Goal: Information Seeking & Learning: Learn about a topic

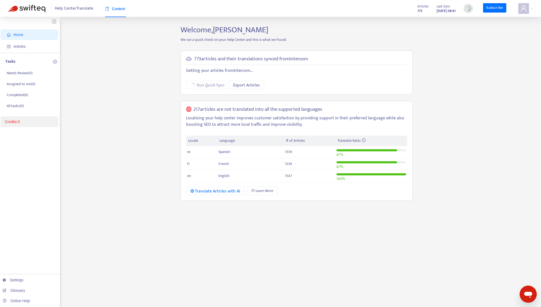
click at [172, 93] on div "Home Articles Tasks Needs Review ( 0 ) Assigned to me ( 0 ) Completed ( 6 ) All…" at bounding box center [270, 181] width 525 height 313
click at [131, 120] on div "Home Articles Tasks Needs Review ( 0 ) Assigned to me ( 0 ) Completed ( 6 ) All…" at bounding box center [270, 181] width 525 height 313
click at [26, 45] on span "Articles" at bounding box center [19, 46] width 12 height 4
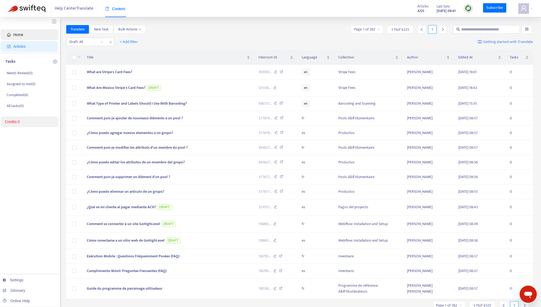
click at [37, 36] on span "Home" at bounding box center [30, 34] width 47 height 11
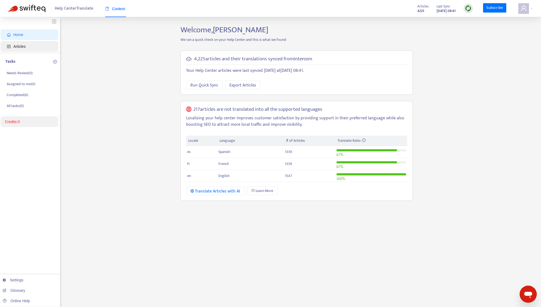
click at [37, 47] on span "Articles" at bounding box center [30, 46] width 47 height 11
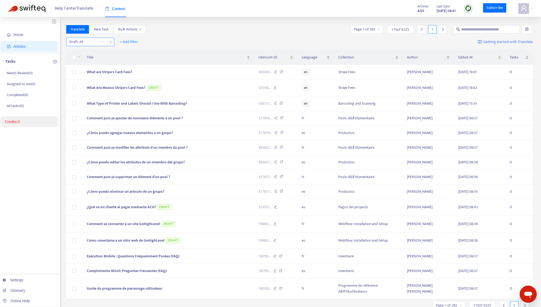
click at [112, 42] on span "close" at bounding box center [110, 42] width 7 height 6
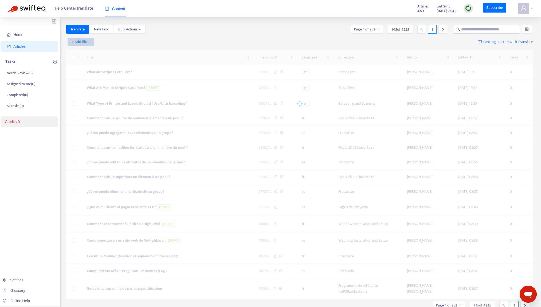
click at [86, 42] on span "+ Add filter" at bounding box center [81, 42] width 18 height 6
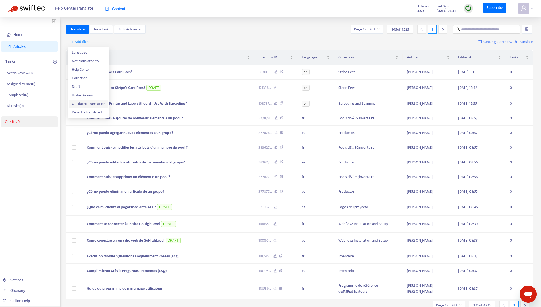
click at [94, 103] on span "Outdated Translation" at bounding box center [88, 104] width 33 height 6
click at [111, 40] on input "search" at bounding box center [91, 42] width 44 height 8
click at [110, 54] on div "Yes" at bounding box center [117, 52] width 93 height 6
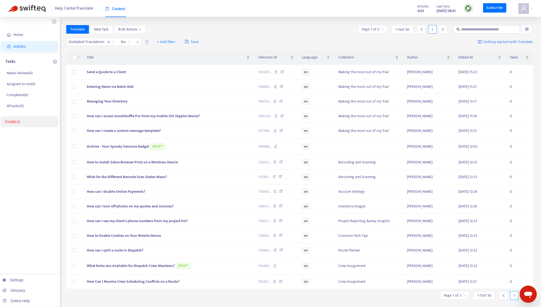
click at [228, 24] on div "Home Articles Tasks Needs Review ( 0 ) Assigned to me ( 0 ) Completed ( 6 ) All…" at bounding box center [270, 177] width 541 height 321
click at [154, 117] on span "How can I access Goodshuffle Pro from my mobile iOS (Apple) device?" at bounding box center [143, 116] width 113 height 6
click at [171, 115] on span "How can I access Goodshuffle Pro from my mobile iOS (Apple) device?" at bounding box center [143, 116] width 113 height 6
click at [106, 115] on span "How can I access Goodshuffle Pro from my mobile iOS (Apple) device?" at bounding box center [143, 116] width 113 height 6
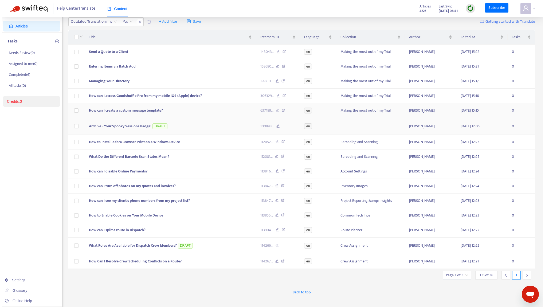
scroll to position [30, 0]
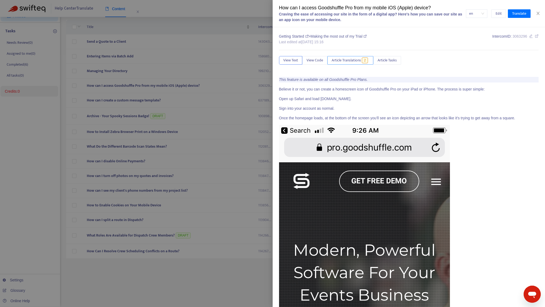
click at [354, 62] on span "Article Translations" at bounding box center [346, 60] width 29 height 6
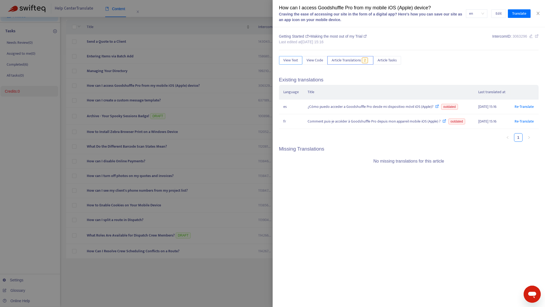
click at [292, 61] on span "View Text" at bounding box center [290, 60] width 15 height 6
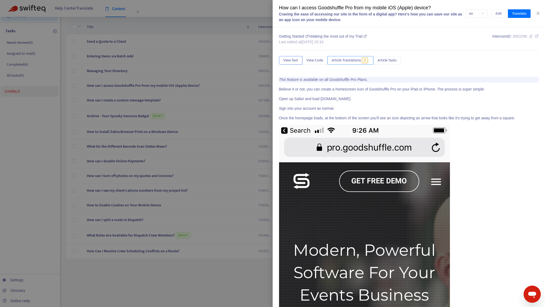
drag, startPoint x: 355, startPoint y: 61, endPoint x: 336, endPoint y: 63, distance: 19.3
click at [356, 62] on span "Article Translations" at bounding box center [346, 60] width 29 height 6
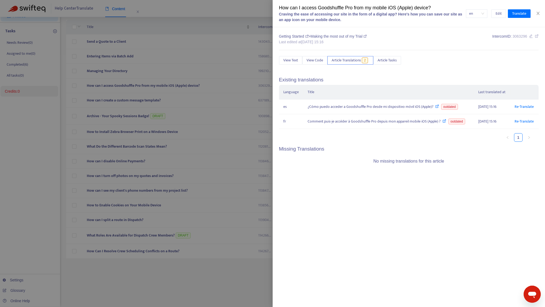
click at [289, 65] on div "Getting Started > Making the most out of my Trial Last edited at 2025-08-28 15:…" at bounding box center [409, 106] width 260 height 144
click at [290, 61] on span "View Text" at bounding box center [290, 60] width 15 height 6
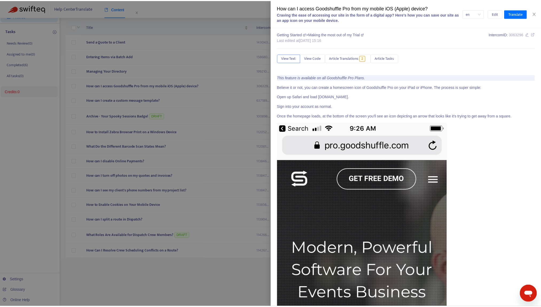
scroll to position [0, 0]
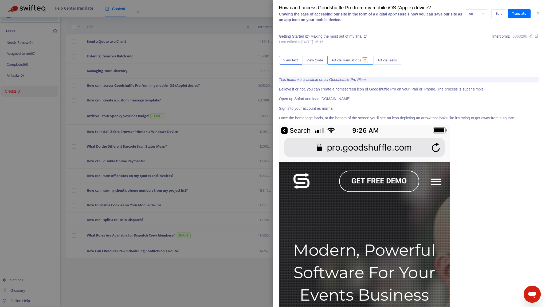
click at [338, 60] on span "Article Translations" at bounding box center [346, 60] width 29 height 6
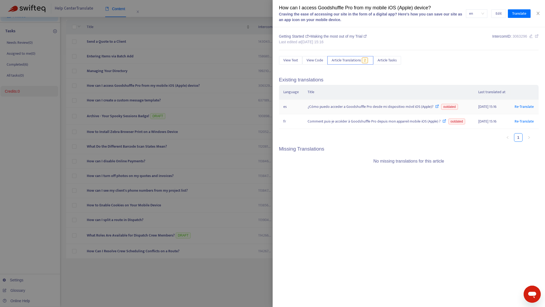
click at [358, 109] on div "¿Cómo puedo acceder a Goodshuffle Pro desde mi dispositivo móvil iOS (Apple)? o…" at bounding box center [389, 107] width 162 height 6
click at [435, 107] on icon at bounding box center [437, 106] width 4 height 4
click at [542, 13] on div "How can I access Goodshuffle Pro from my mobile iOS (Apple) device? Craving the…" at bounding box center [409, 13] width 273 height 27
click at [539, 16] on div "How can I access Goodshuffle Pro from my mobile iOS (Apple) device? Craving the…" at bounding box center [409, 13] width 273 height 27
click at [538, 12] on icon "close" at bounding box center [538, 13] width 4 height 4
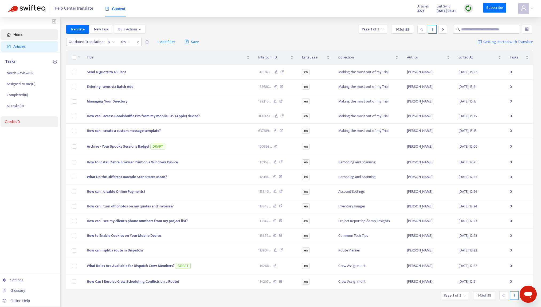
click at [35, 36] on span "Home" at bounding box center [30, 34] width 47 height 11
